Goal: Obtain resource: Download file/media

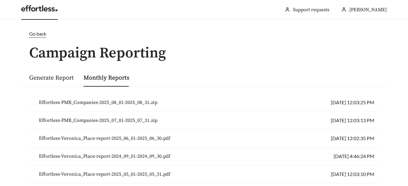
click at [34, 8] on link at bounding box center [39, 10] width 36 height 6
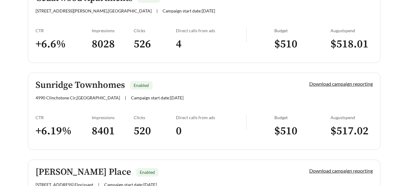
scroll to position [294, 0]
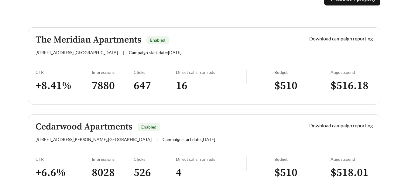
scroll to position [202, 0]
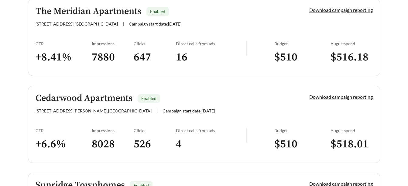
click at [338, 10] on link "Download campaign reporting" at bounding box center [342, 10] width 64 height 6
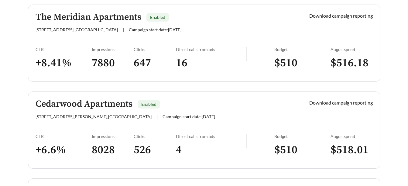
scroll to position [182, 0]
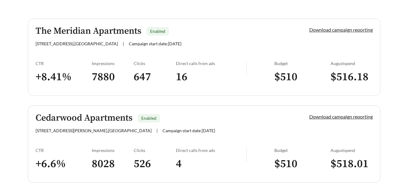
click at [320, 29] on link "Download campaign reporting" at bounding box center [342, 30] width 64 height 6
